Goal: Navigation & Orientation: Find specific page/section

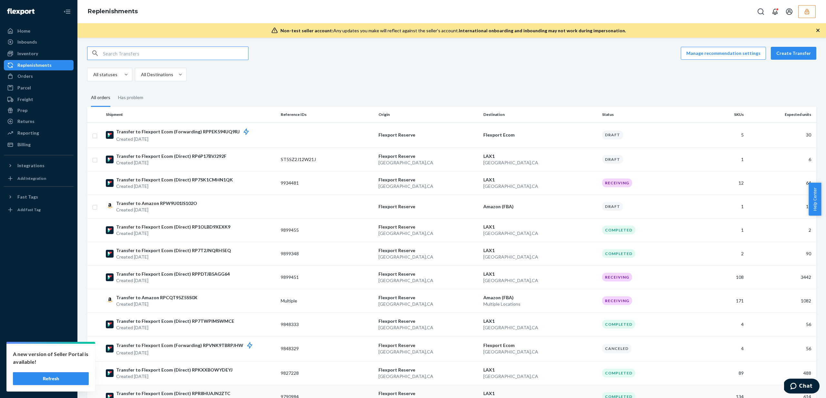
scroll to position [1, 0]
click at [71, 379] on button "Refresh" at bounding box center [51, 378] width 76 height 13
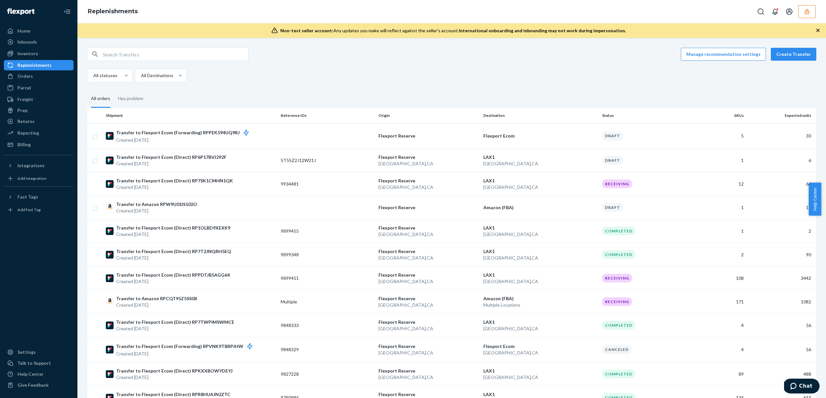
click at [37, 36] on ul "Home Inbounds Shipping Plans Problems Inventory Products Replenishments Orders …" at bounding box center [39, 88] width 70 height 124
click at [38, 33] on div "Home" at bounding box center [39, 30] width 68 height 9
